Goal: Task Accomplishment & Management: Manage account settings

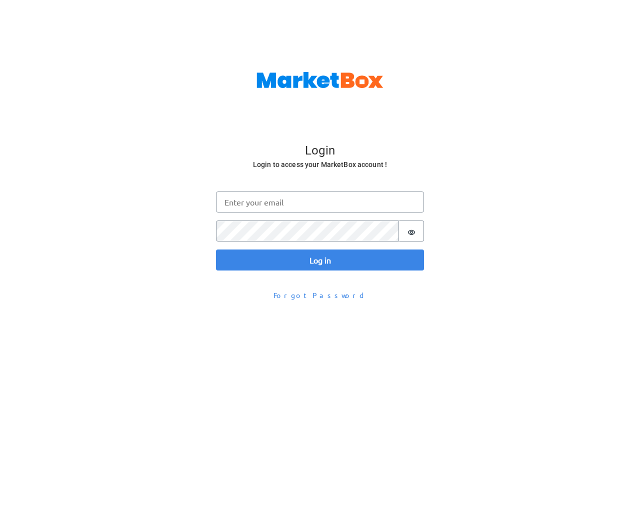
scroll to position [33, 0]
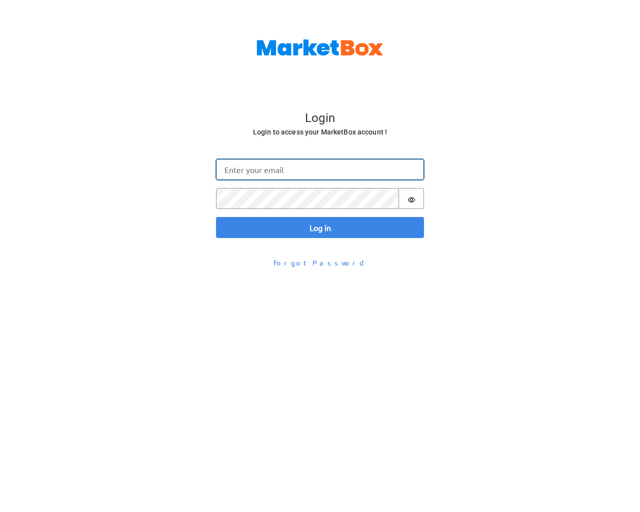
type input "[EMAIL_ADDRESS][DOMAIN_NAME]"
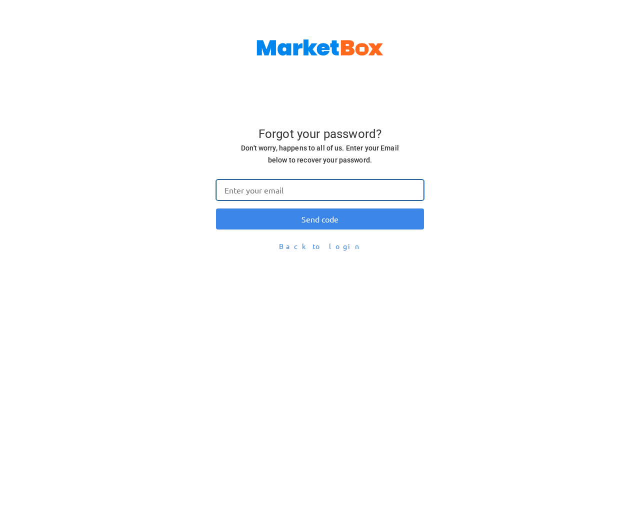
type input "[EMAIL_ADDRESS][DOMAIN_NAME]"
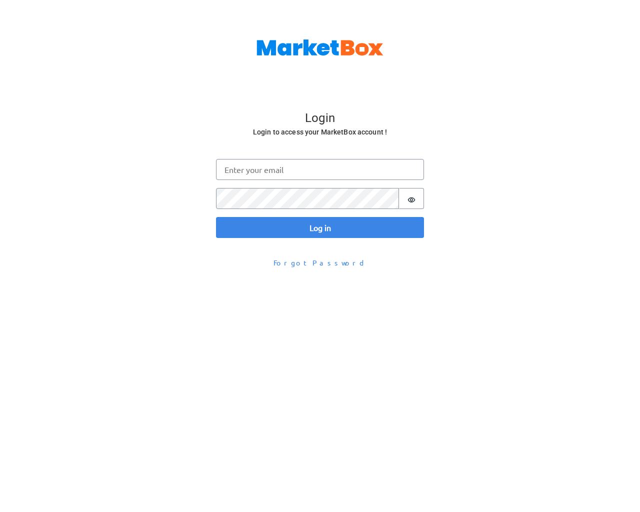
scroll to position [33, 0]
